Goal: Task Accomplishment & Management: Manage account settings

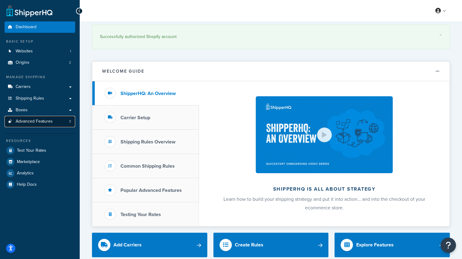
click at [63, 123] on link "Advanced Features 3" at bounding box center [40, 121] width 71 height 11
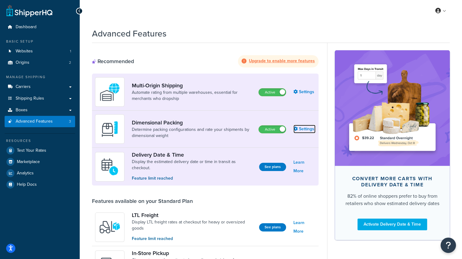
click at [306, 131] on link "Settings" at bounding box center [305, 129] width 22 height 9
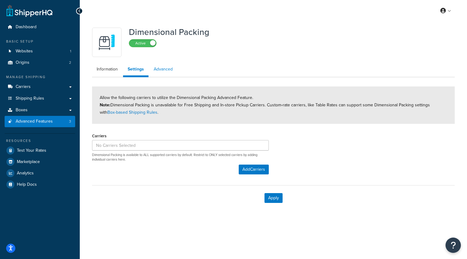
click at [166, 71] on link "Advanced" at bounding box center [163, 69] width 28 height 12
select select "false"
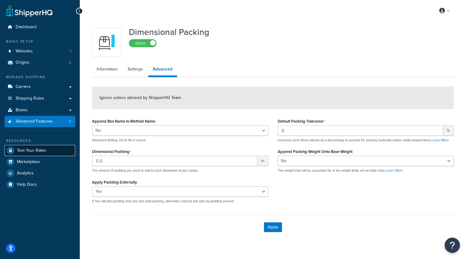
click at [40, 151] on span "Test Your Rates" at bounding box center [31, 150] width 29 height 5
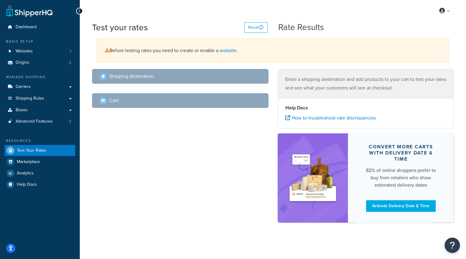
select select "TX"
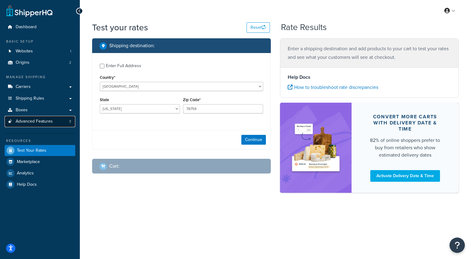
click at [46, 122] on span "Advanced Features" at bounding box center [34, 121] width 37 height 5
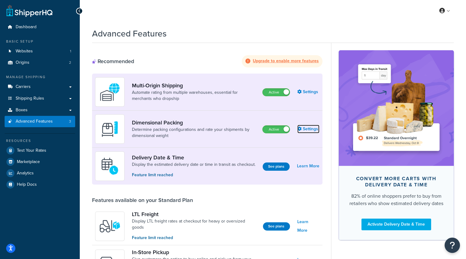
click at [305, 127] on link "Settings" at bounding box center [308, 129] width 22 height 9
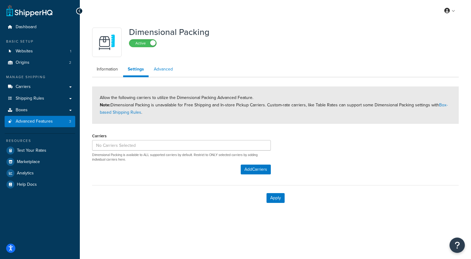
click at [160, 70] on link "Advanced" at bounding box center [163, 69] width 28 height 12
select select "false"
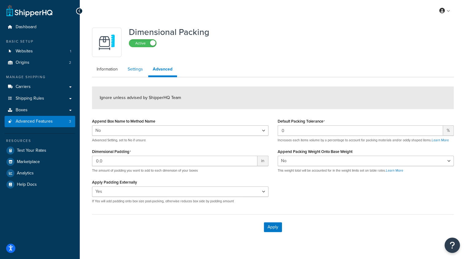
click at [137, 72] on link "Settings" at bounding box center [135, 69] width 25 height 12
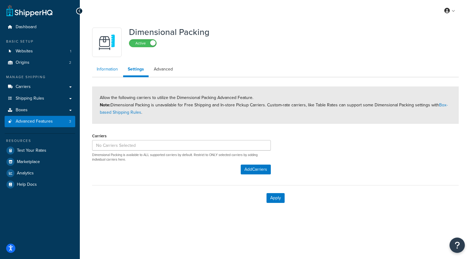
click at [110, 68] on link "Information" at bounding box center [107, 69] width 30 height 12
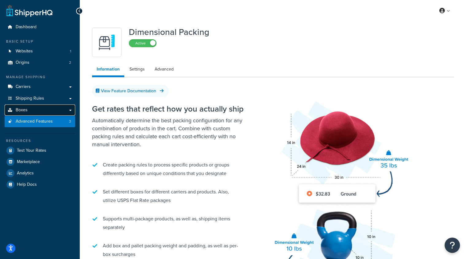
click at [30, 110] on link "Boxes" at bounding box center [40, 110] width 71 height 11
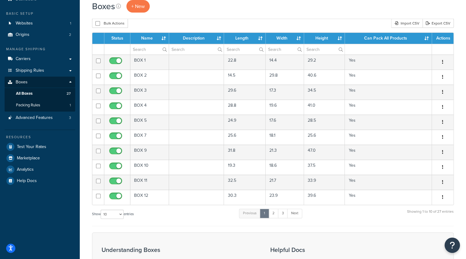
scroll to position [26, 0]
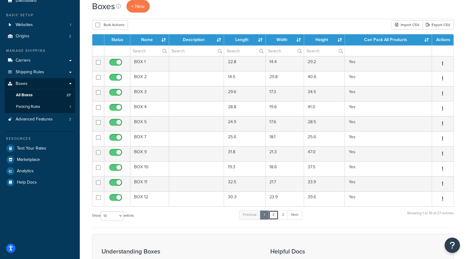
click at [273, 214] on link "2" at bounding box center [273, 214] width 10 height 9
click at [281, 214] on link "3" at bounding box center [282, 214] width 10 height 9
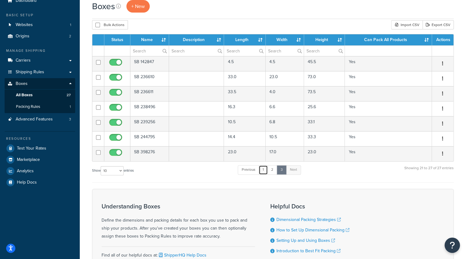
click at [264, 167] on link "1" at bounding box center [263, 169] width 9 height 9
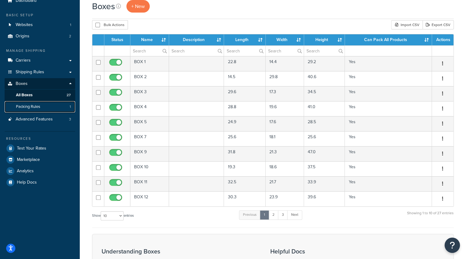
click at [44, 106] on link "Packing Rules 1" at bounding box center [40, 106] width 71 height 11
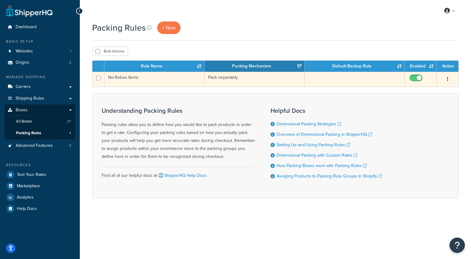
click at [125, 77] on td "No-Rebox Items" at bounding box center [154, 79] width 100 height 15
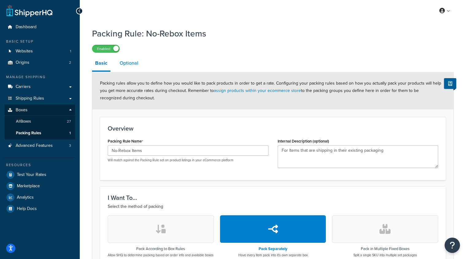
click at [131, 64] on link "Optional" at bounding box center [129, 63] width 25 height 15
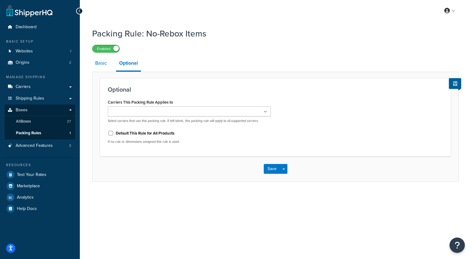
click at [103, 65] on link "Basic" at bounding box center [101, 63] width 18 height 15
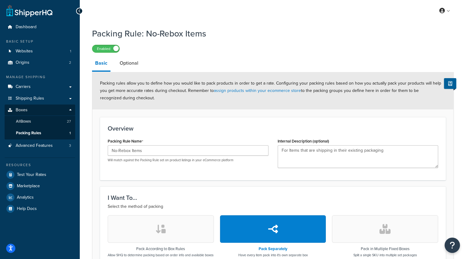
click at [125, 17] on div "My Profile Billing Global Settings Contact Us Logout" at bounding box center [273, 10] width 386 height 21
click at [78, 10] on div at bounding box center [79, 11] width 7 height 7
click at [80, 10] on icon at bounding box center [79, 11] width 3 height 4
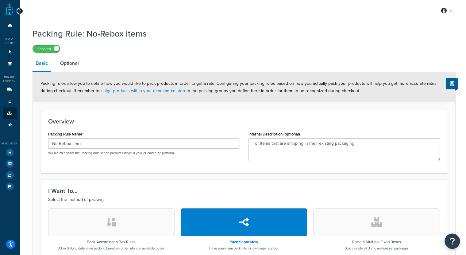
click at [20, 11] on icon at bounding box center [19, 11] width 3 height 4
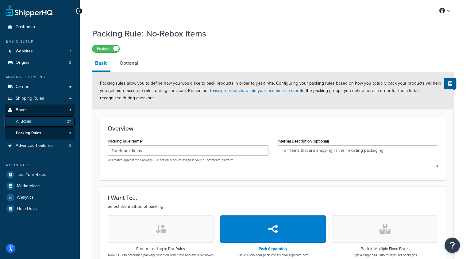
click at [26, 121] on span "All Boxes" at bounding box center [23, 121] width 15 height 5
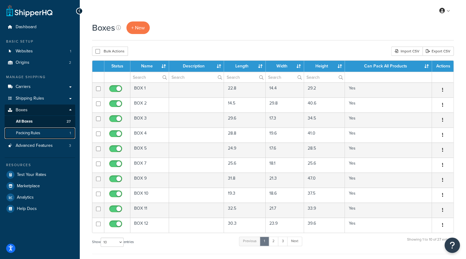
click at [35, 137] on link "Packing Rules 1" at bounding box center [40, 133] width 71 height 11
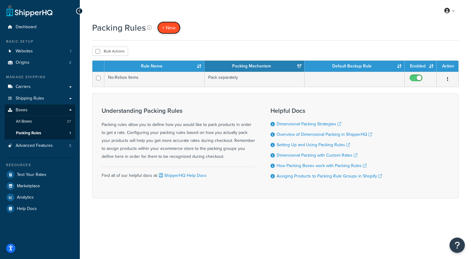
click at [164, 29] on span "+ New" at bounding box center [168, 27] width 13 height 7
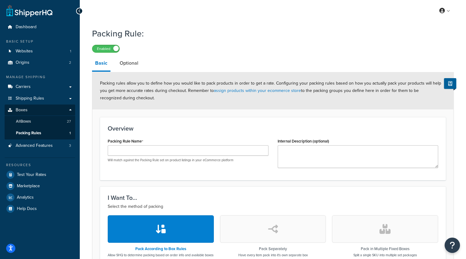
click at [162, 143] on div "Packing Rule Name Will match against the Packing Rule set on product listings i…" at bounding box center [188, 150] width 161 height 26
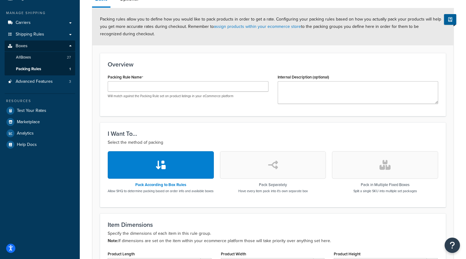
scroll to position [79, 0]
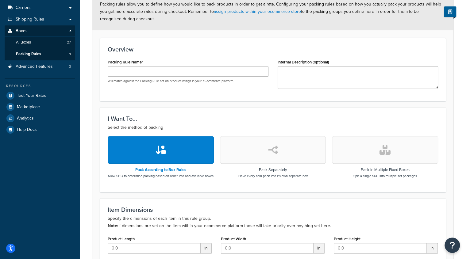
click at [174, 148] on button "button" at bounding box center [161, 150] width 106 height 28
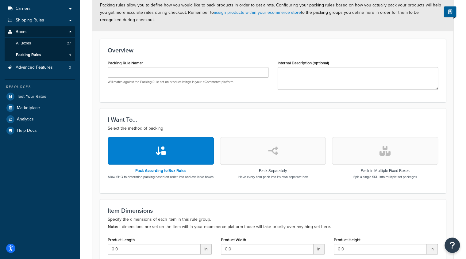
scroll to position [73, 0]
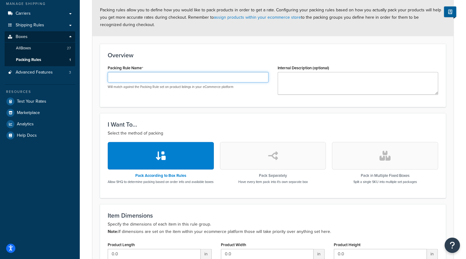
click at [224, 80] on input "Packing Rule Name" at bounding box center [188, 77] width 161 height 10
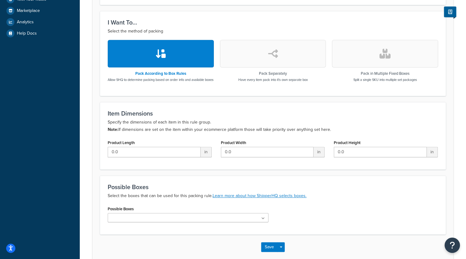
scroll to position [202, 0]
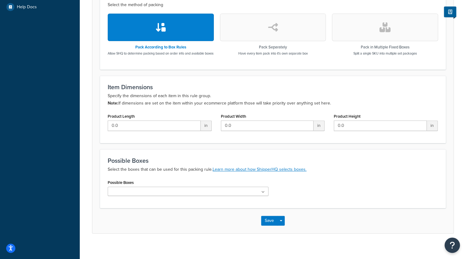
type input "Box 1"
click at [263, 194] on icon at bounding box center [263, 193] width 3 height 4
click at [263, 194] on icon at bounding box center [262, 193] width 3 height 4
click at [263, 194] on icon at bounding box center [263, 193] width 3 height 4
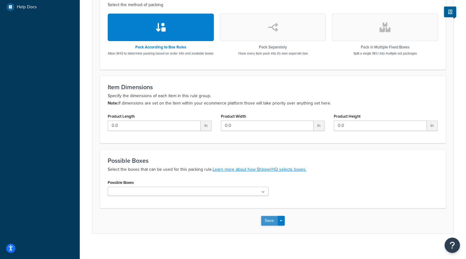
click at [272, 226] on button "Save" at bounding box center [269, 221] width 17 height 10
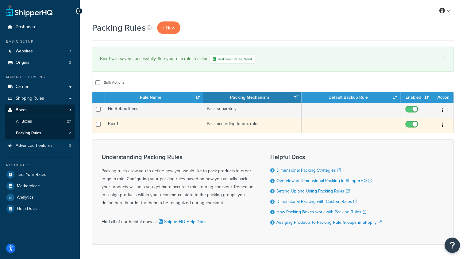
click at [443, 128] on button "button" at bounding box center [442, 126] width 9 height 10
click at [425, 138] on link "Edit" at bounding box center [417, 138] width 48 height 13
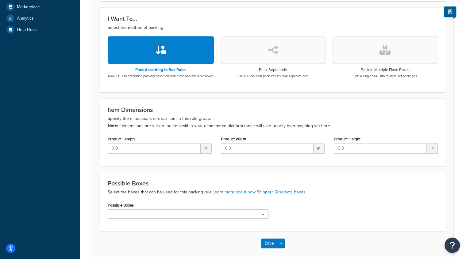
scroll to position [178, 0]
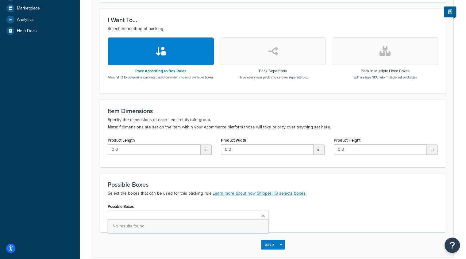
click at [264, 218] on icon at bounding box center [263, 216] width 3 height 4
click at [264, 218] on icon at bounding box center [262, 216] width 3 height 4
click at [270, 197] on link "Learn more about how ShipperHQ selects boxes." at bounding box center [260, 193] width 94 height 6
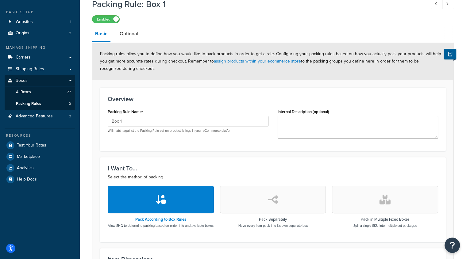
scroll to position [0, 0]
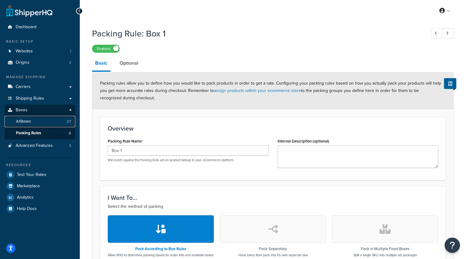
click at [34, 121] on link "All Boxes 27" at bounding box center [40, 121] width 71 height 11
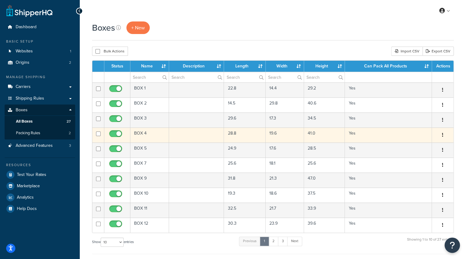
click at [163, 139] on td "BOX 4" at bounding box center [149, 135] width 39 height 15
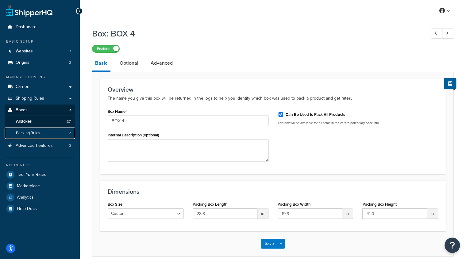
click at [50, 136] on link "Packing Rules 2" at bounding box center [40, 133] width 71 height 11
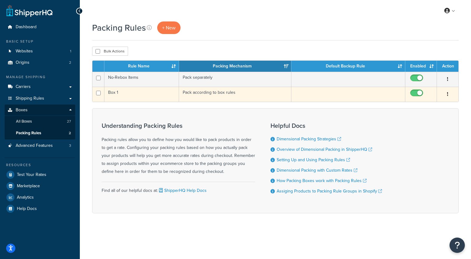
click at [204, 91] on td "Pack according to box rules" at bounding box center [235, 94] width 112 height 15
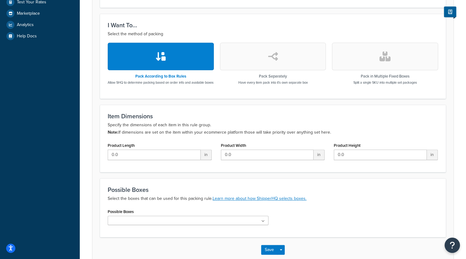
scroll to position [173, 0]
click at [121, 160] on input "0.0" at bounding box center [154, 154] width 93 height 10
drag, startPoint x: 121, startPoint y: 160, endPoint x: 82, endPoint y: 163, distance: 39.1
click at [82, 163] on div "Packing Rule: Box 1 Enabled Basic Optional Packing rules allow you to define ho…" at bounding box center [273, 65] width 386 height 426
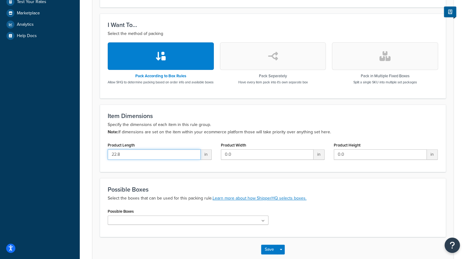
type input "22.8"
click at [232, 159] on input "0.0" at bounding box center [267, 154] width 93 height 10
drag, startPoint x: 232, startPoint y: 159, endPoint x: 199, endPoint y: 155, distance: 33.2
click at [199, 155] on div "Product Length 22.8 in Product Width 0.0 in Product Height 0.0 in" at bounding box center [273, 153] width 340 height 24
click at [253, 159] on input "14" at bounding box center [267, 154] width 93 height 10
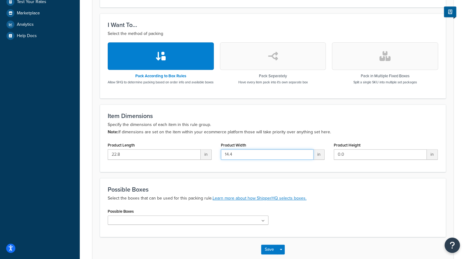
type input "14.4"
drag, startPoint x: 354, startPoint y: 162, endPoint x: 271, endPoint y: 147, distance: 84.2
click at [271, 147] on div "Product Length 22.8 in Product Width 14.4 in Product Height 0.0 in" at bounding box center [273, 153] width 340 height 24
click at [365, 160] on input "29" at bounding box center [380, 154] width 93 height 10
type input "29.2"
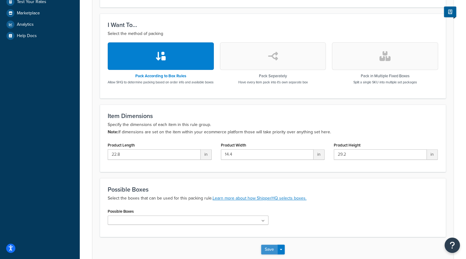
click at [269, 253] on button "Save" at bounding box center [269, 250] width 17 height 10
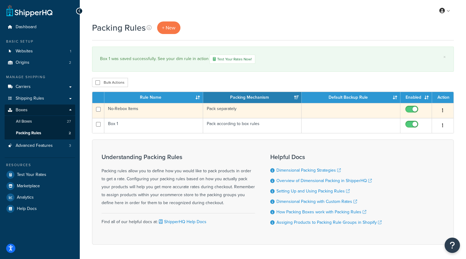
click at [128, 110] on td "No-Rebox Items" at bounding box center [153, 110] width 99 height 15
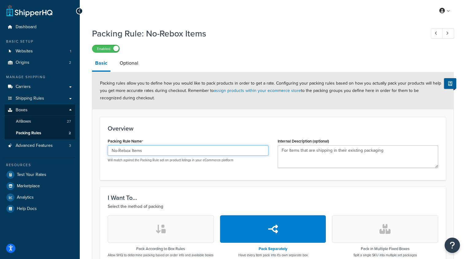
click at [154, 152] on input "No-Rebox Items" at bounding box center [188, 150] width 161 height 10
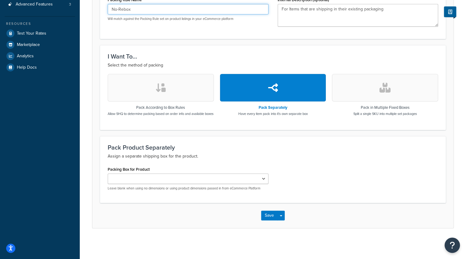
scroll to position [144, 0]
type input "No-Rebox"
click at [265, 217] on button "Save" at bounding box center [269, 216] width 17 height 10
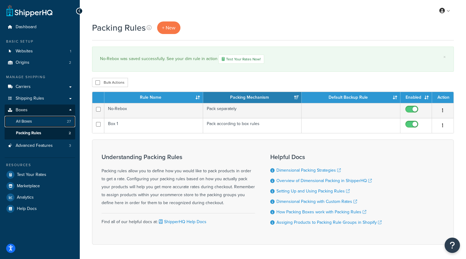
click at [29, 122] on span "All Boxes" at bounding box center [24, 121] width 16 height 5
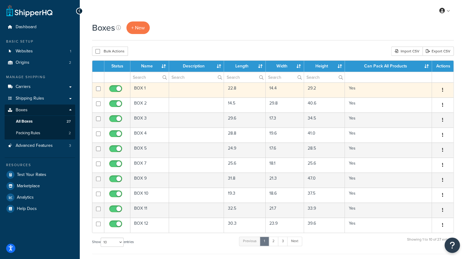
click at [443, 89] on icon "button" at bounding box center [442, 90] width 1 height 4
click at [430, 100] on link "Edit" at bounding box center [422, 101] width 48 height 13
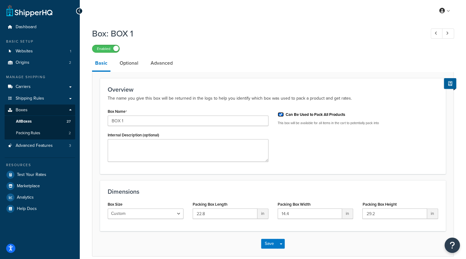
click at [282, 113] on input "Can Be Used to Pack All Products" at bounding box center [281, 114] width 6 height 5
checkbox input "false"
click at [272, 242] on button "Save" at bounding box center [269, 244] width 17 height 10
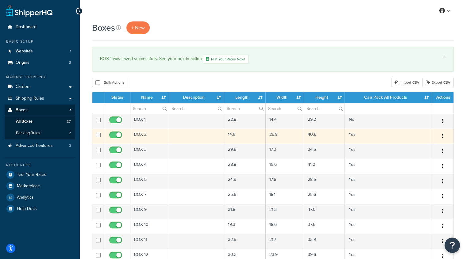
click at [444, 136] on button "button" at bounding box center [442, 137] width 9 height 10
click at [431, 146] on link "Edit" at bounding box center [422, 148] width 48 height 13
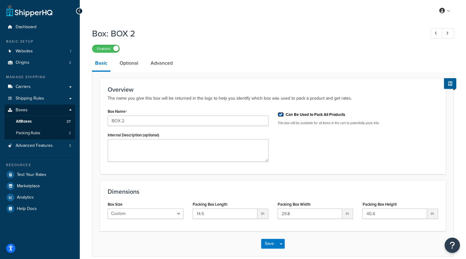
click at [282, 113] on input "Can Be Used to Pack All Products" at bounding box center [281, 114] width 6 height 5
checkbox input "false"
click at [268, 243] on button "Save" at bounding box center [269, 244] width 17 height 10
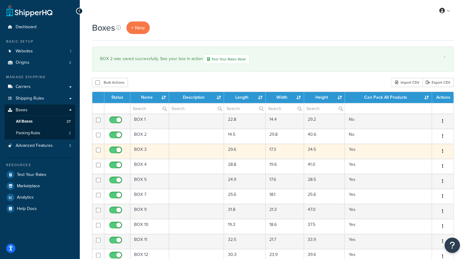
click at [442, 152] on icon "button" at bounding box center [442, 151] width 1 height 4
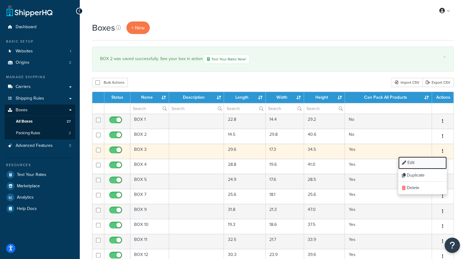
click at [433, 161] on link "Edit" at bounding box center [422, 163] width 48 height 13
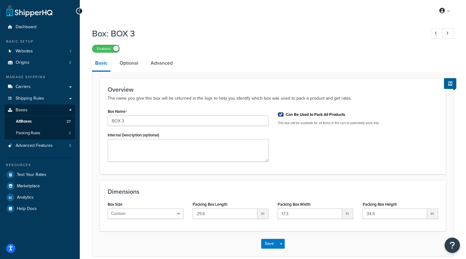
click at [282, 115] on input "Can Be Used to Pack All Products" at bounding box center [281, 114] width 6 height 5
checkbox input "false"
click at [272, 241] on button "Save" at bounding box center [269, 244] width 17 height 10
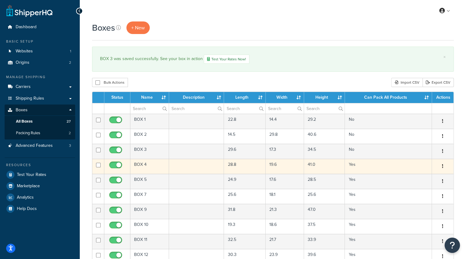
click at [442, 167] on icon "button" at bounding box center [442, 166] width 1 height 4
click at [431, 175] on link "Edit" at bounding box center [422, 178] width 48 height 13
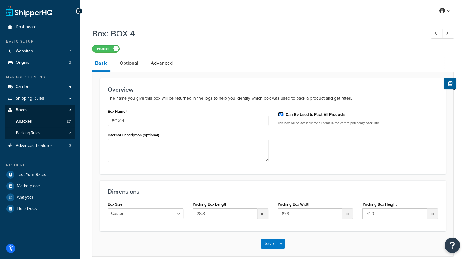
click at [280, 115] on input "Can Be Used to Pack All Products" at bounding box center [281, 114] width 6 height 5
checkbox input "false"
click at [270, 244] on button "Save" at bounding box center [269, 244] width 17 height 10
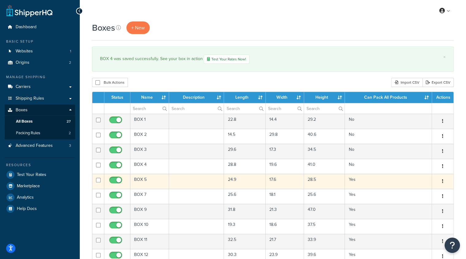
click at [442, 180] on icon "button" at bounding box center [442, 181] width 1 height 4
click at [429, 191] on link "Edit" at bounding box center [422, 193] width 48 height 13
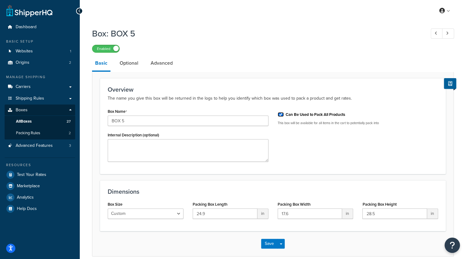
click at [281, 115] on input "Can Be Used to Pack All Products" at bounding box center [281, 114] width 6 height 5
checkbox input "false"
click at [268, 241] on button "Save" at bounding box center [269, 244] width 17 height 10
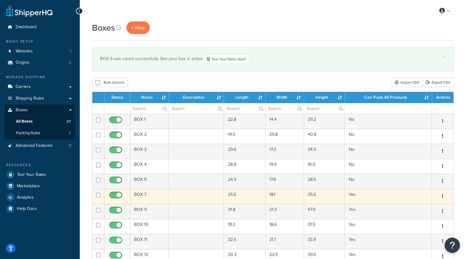
click at [441, 196] on button "button" at bounding box center [442, 197] width 9 height 10
click at [425, 206] on link "Edit" at bounding box center [422, 208] width 48 height 13
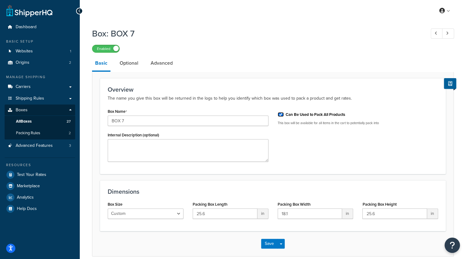
click at [281, 115] on input "Can Be Used to Pack All Products" at bounding box center [281, 114] width 6 height 5
checkbox input "false"
click at [268, 243] on button "Save" at bounding box center [269, 244] width 17 height 10
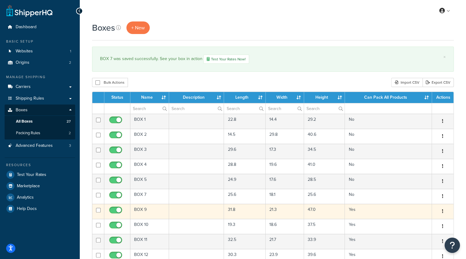
click at [443, 211] on icon "button" at bounding box center [442, 211] width 1 height 4
click at [430, 222] on link "Edit" at bounding box center [422, 223] width 48 height 13
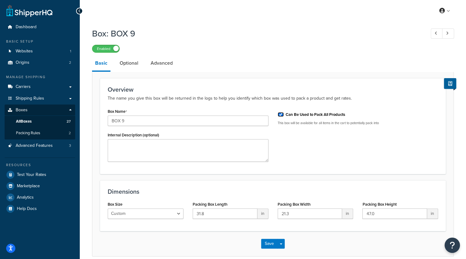
click at [281, 115] on input "Can Be Used to Pack All Products" at bounding box center [281, 114] width 6 height 5
checkbox input "false"
click at [269, 245] on button "Save" at bounding box center [269, 244] width 17 height 10
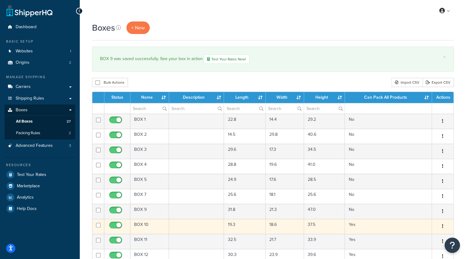
click at [442, 226] on icon "button" at bounding box center [442, 226] width 1 height 4
click at [423, 236] on link "Edit" at bounding box center [422, 238] width 48 height 13
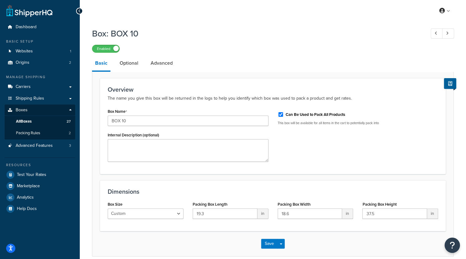
click at [280, 118] on div "Can Be Used to Pack All Products" at bounding box center [358, 114] width 161 height 9
click at [267, 245] on button "Save" at bounding box center [269, 244] width 17 height 10
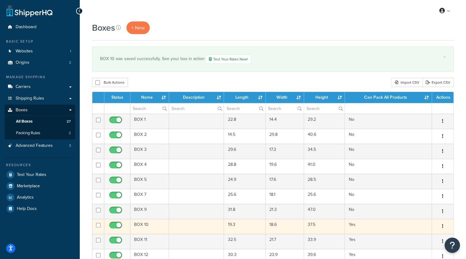
click at [444, 226] on button "button" at bounding box center [442, 227] width 9 height 10
click at [429, 236] on link "Edit" at bounding box center [422, 238] width 48 height 13
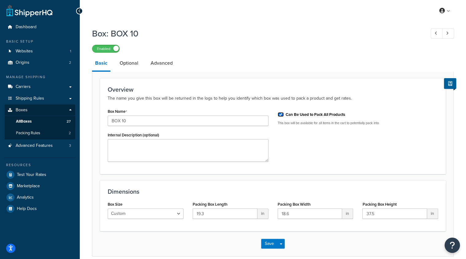
click at [281, 114] on input "Can Be Used to Pack All Products" at bounding box center [281, 114] width 6 height 5
checkbox input "false"
click at [267, 241] on button "Save" at bounding box center [269, 244] width 17 height 10
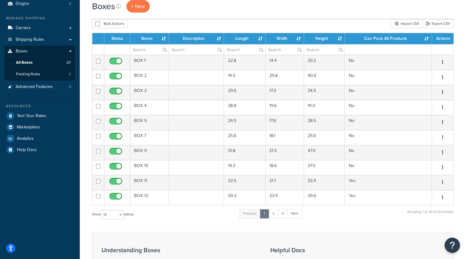
scroll to position [58, 0]
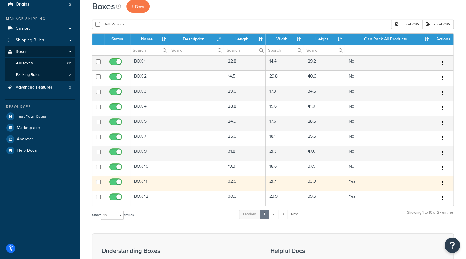
click at [443, 182] on icon "button" at bounding box center [442, 183] width 1 height 4
click at [428, 194] on link "Edit" at bounding box center [422, 195] width 48 height 13
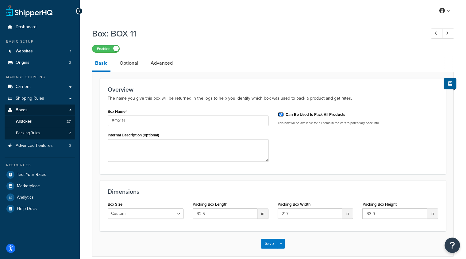
click at [280, 114] on input "Can Be Used to Pack All Products" at bounding box center [281, 114] width 6 height 5
checkbox input "false"
click at [268, 243] on button "Save" at bounding box center [269, 244] width 17 height 10
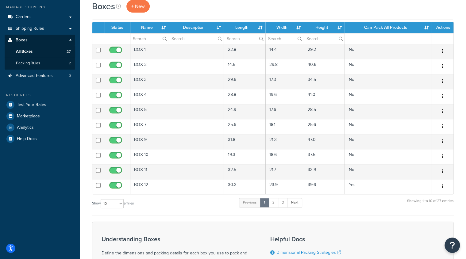
scroll to position [69, 0]
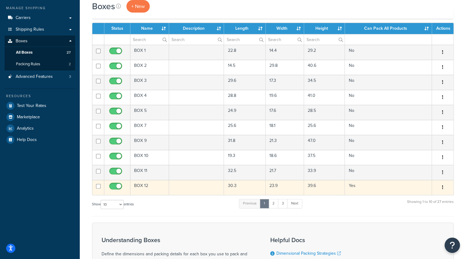
click at [443, 185] on icon "button" at bounding box center [442, 187] width 1 height 4
click at [426, 197] on link "Edit" at bounding box center [422, 199] width 48 height 13
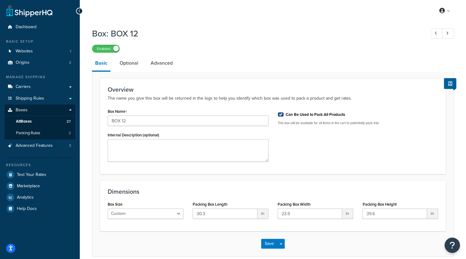
click at [281, 114] on input "Can Be Used to Pack All Products" at bounding box center [281, 114] width 6 height 5
checkbox input "false"
click at [268, 243] on button "Save" at bounding box center [269, 244] width 17 height 10
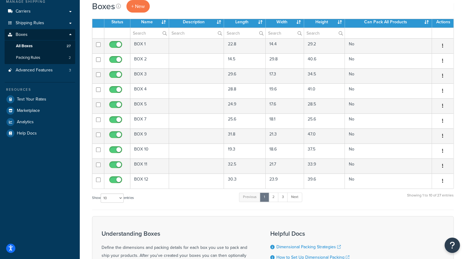
scroll to position [75, 0]
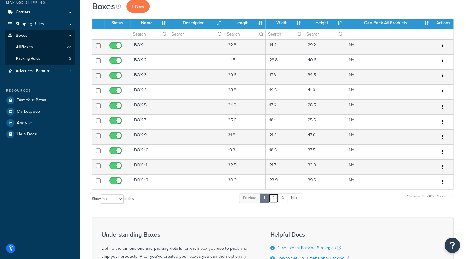
click at [274, 198] on link "2" at bounding box center [273, 198] width 10 height 9
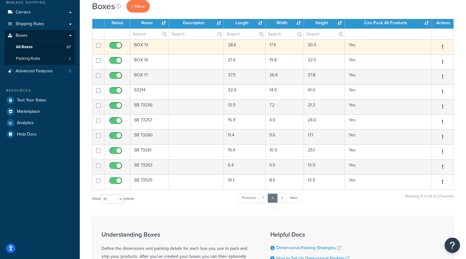
click at [442, 47] on icon "button" at bounding box center [442, 46] width 1 height 4
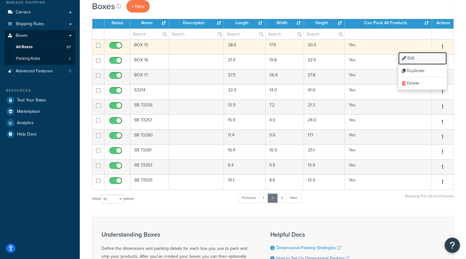
click at [431, 56] on link "Edit" at bounding box center [422, 58] width 48 height 13
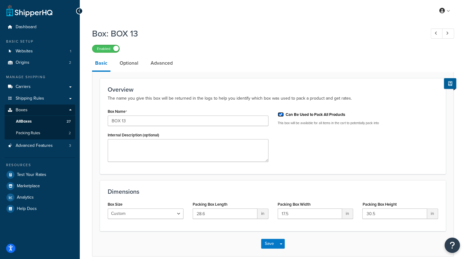
click at [281, 116] on input "Can Be Used to Pack All Products" at bounding box center [281, 114] width 6 height 5
checkbox input "false"
click at [268, 245] on button "Save" at bounding box center [269, 244] width 17 height 10
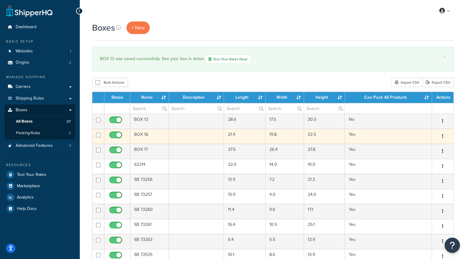
click at [442, 136] on icon "button" at bounding box center [442, 136] width 1 height 4
click at [426, 145] on link "Edit" at bounding box center [422, 148] width 48 height 13
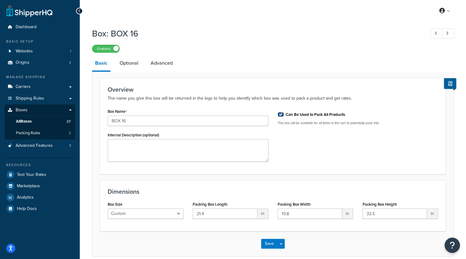
click at [281, 115] on input "Can Be Used to Pack All Products" at bounding box center [281, 114] width 6 height 5
checkbox input "false"
click at [268, 245] on button "Save" at bounding box center [269, 244] width 17 height 10
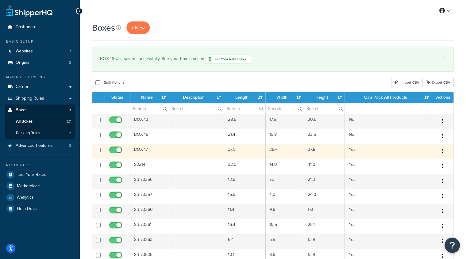
click at [439, 153] on button "button" at bounding box center [442, 152] width 9 height 10
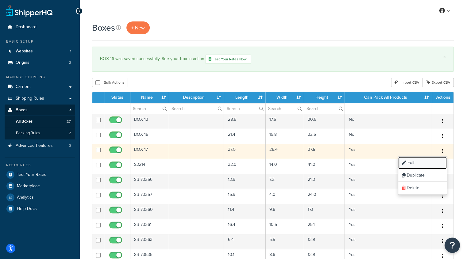
click at [426, 163] on link "Edit" at bounding box center [422, 163] width 48 height 13
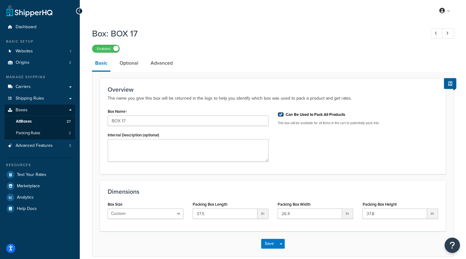
click at [281, 115] on input "Can Be Used to Pack All Products" at bounding box center [281, 114] width 6 height 5
checkbox input "false"
click at [265, 245] on button "Save" at bounding box center [269, 244] width 17 height 10
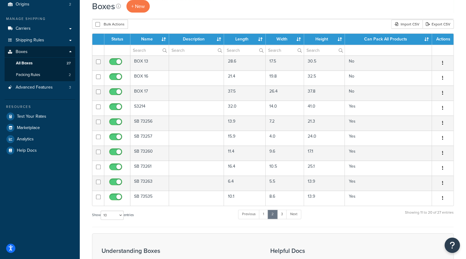
scroll to position [57, 0]
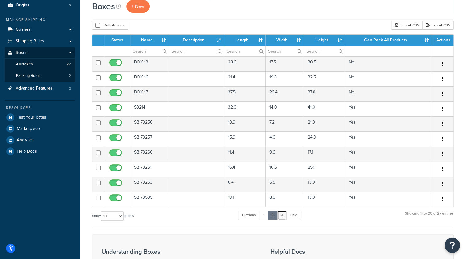
click at [283, 213] on link "3" at bounding box center [282, 215] width 10 height 9
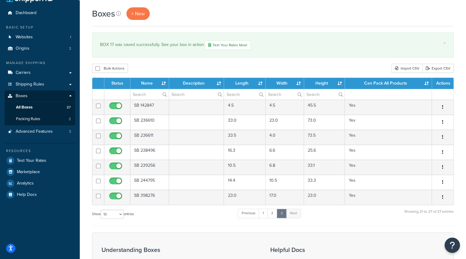
scroll to position [0, 0]
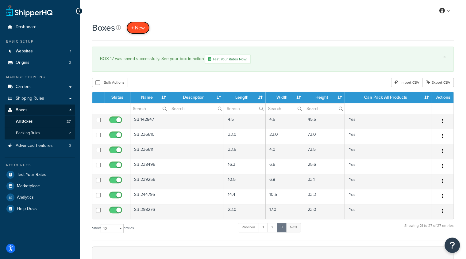
click at [135, 32] on link "+ New" at bounding box center [137, 27] width 23 height 13
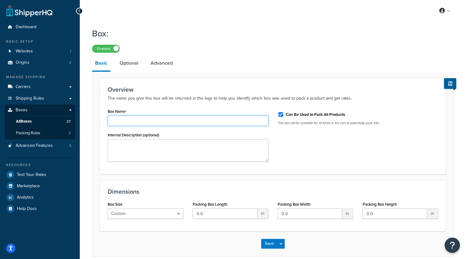
click at [145, 119] on input "Box Name" at bounding box center [188, 121] width 161 height 10
type input "BOX 18"
click at [281, 113] on input "Can Be Used to Pack All Products" at bounding box center [281, 114] width 6 height 5
checkbox input "false"
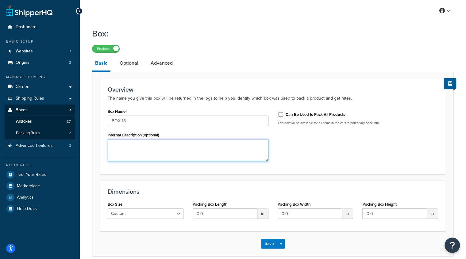
click at [202, 145] on textarea "Internal Description (optional)" at bounding box center [188, 150] width 161 height 23
type textarea "Force LTL"
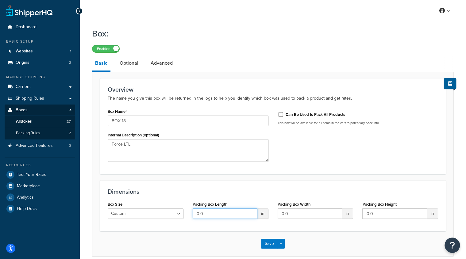
drag, startPoint x: 215, startPoint y: 213, endPoint x: 149, endPoint y: 213, distance: 65.7
click at [149, 213] on div "Box Size Custom USPS Small Flat Box USPS Medium Flat Box USPS Large Flat Box US…" at bounding box center [273, 212] width 340 height 24
type input "80"
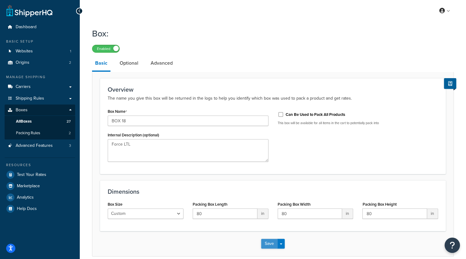
click at [267, 244] on button "Save" at bounding box center [269, 244] width 17 height 10
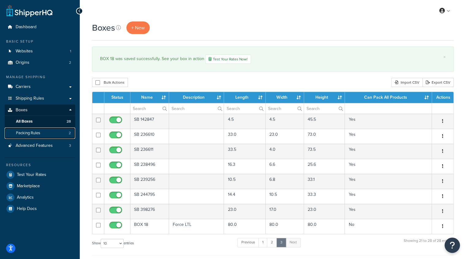
click at [36, 136] on link "Packing Rules 2" at bounding box center [40, 133] width 71 height 11
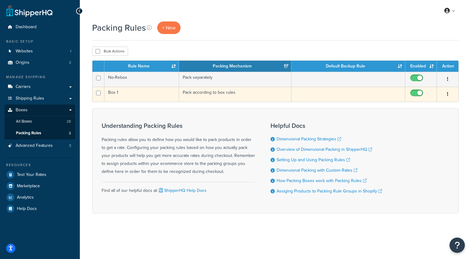
click at [112, 93] on td "Box 1" at bounding box center [141, 94] width 75 height 15
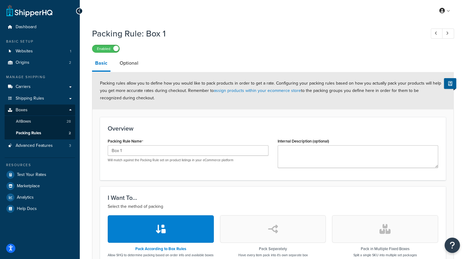
click at [29, 229] on div "Dashboard Basic Setup Websites 1 Origins 2 Manage Shipping Carriers Carriers Al…" at bounding box center [40, 233] width 80 height 467
click at [133, 152] on input "Box 1" at bounding box center [188, 150] width 161 height 10
type input "Box 2"
